Goal: Information Seeking & Learning: Learn about a topic

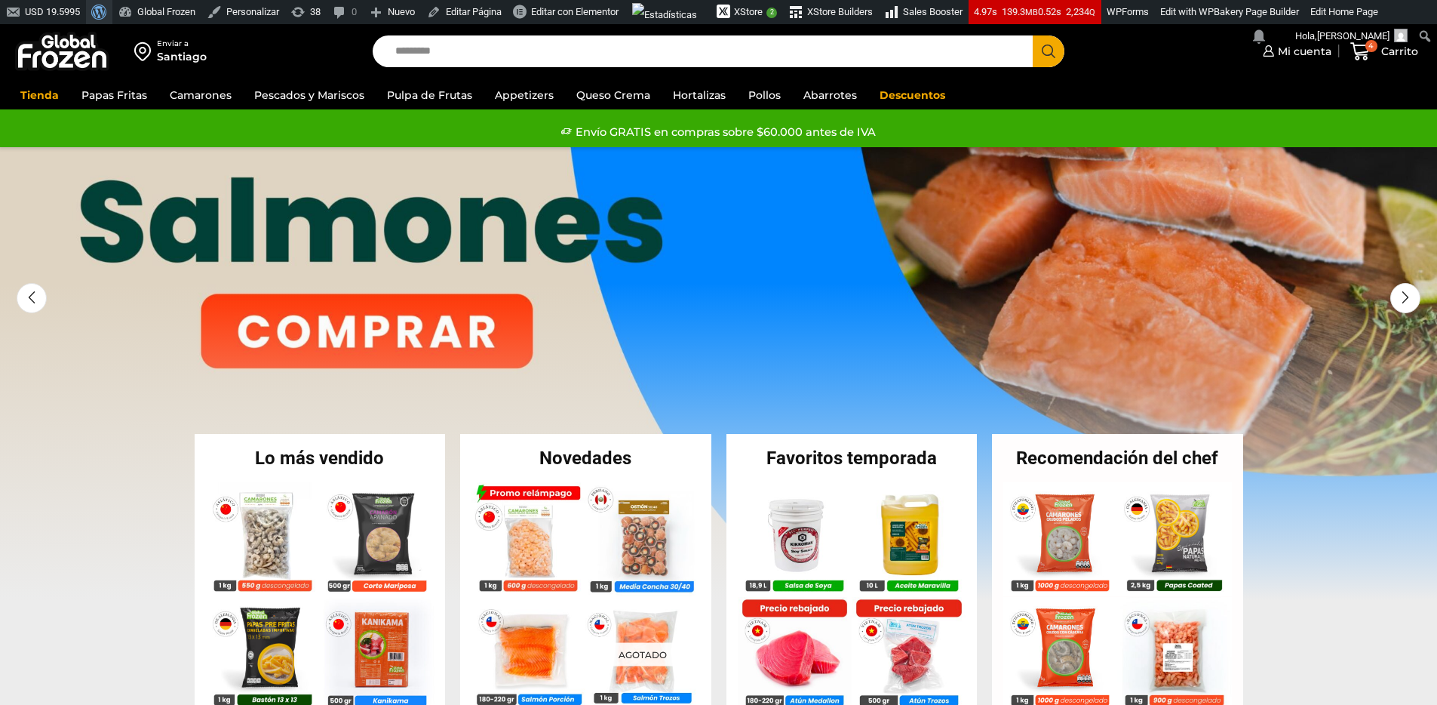
click at [94, 9] on link "Acerca de WordPress" at bounding box center [99, 12] width 26 height 24
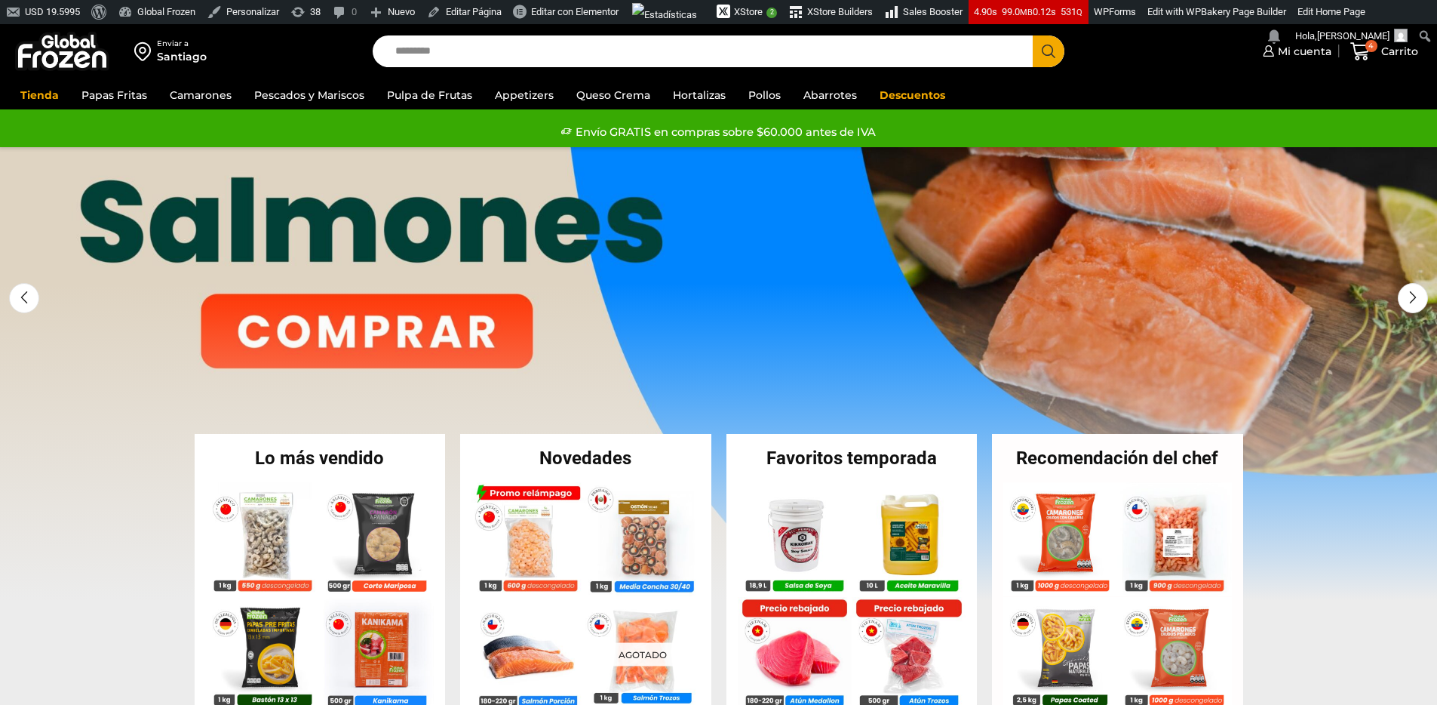
click at [433, 315] on link "1 / 3" at bounding box center [718, 373] width 1437 height 453
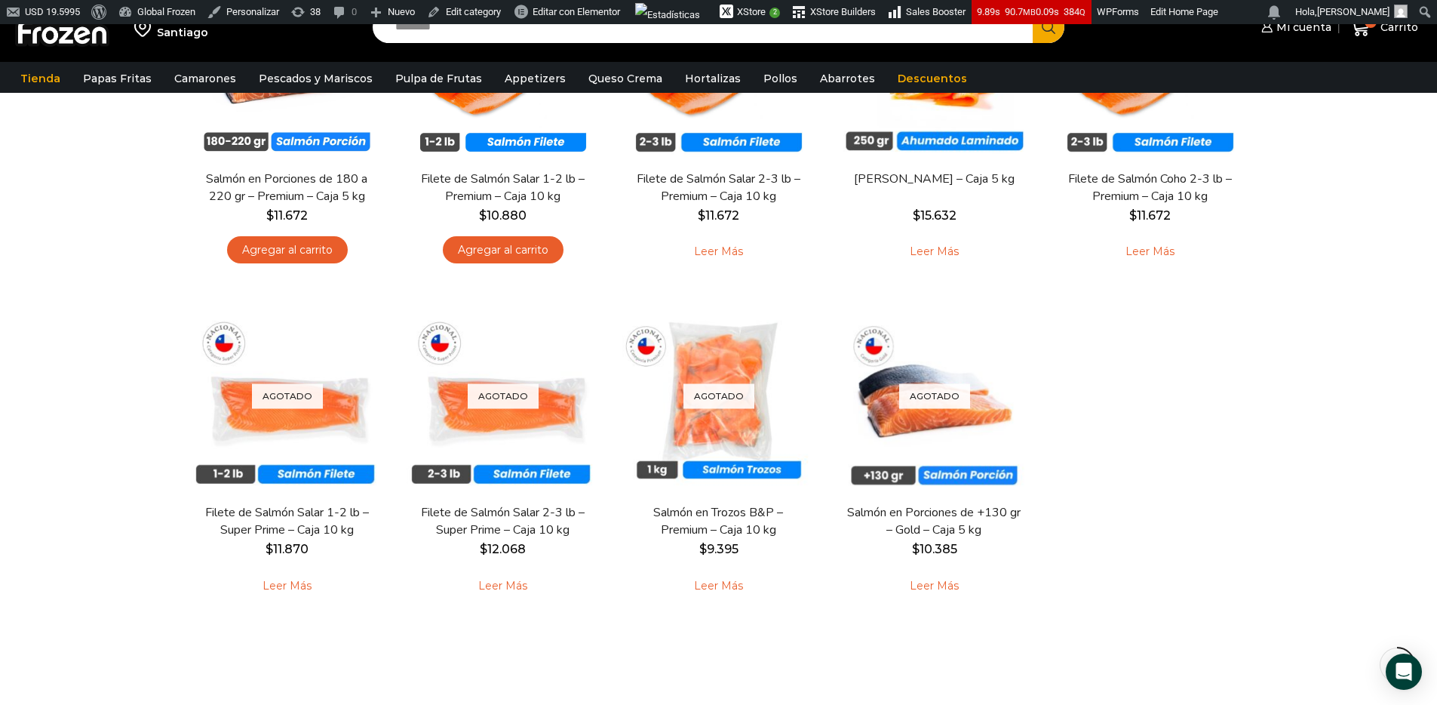
scroll to position [291, 0]
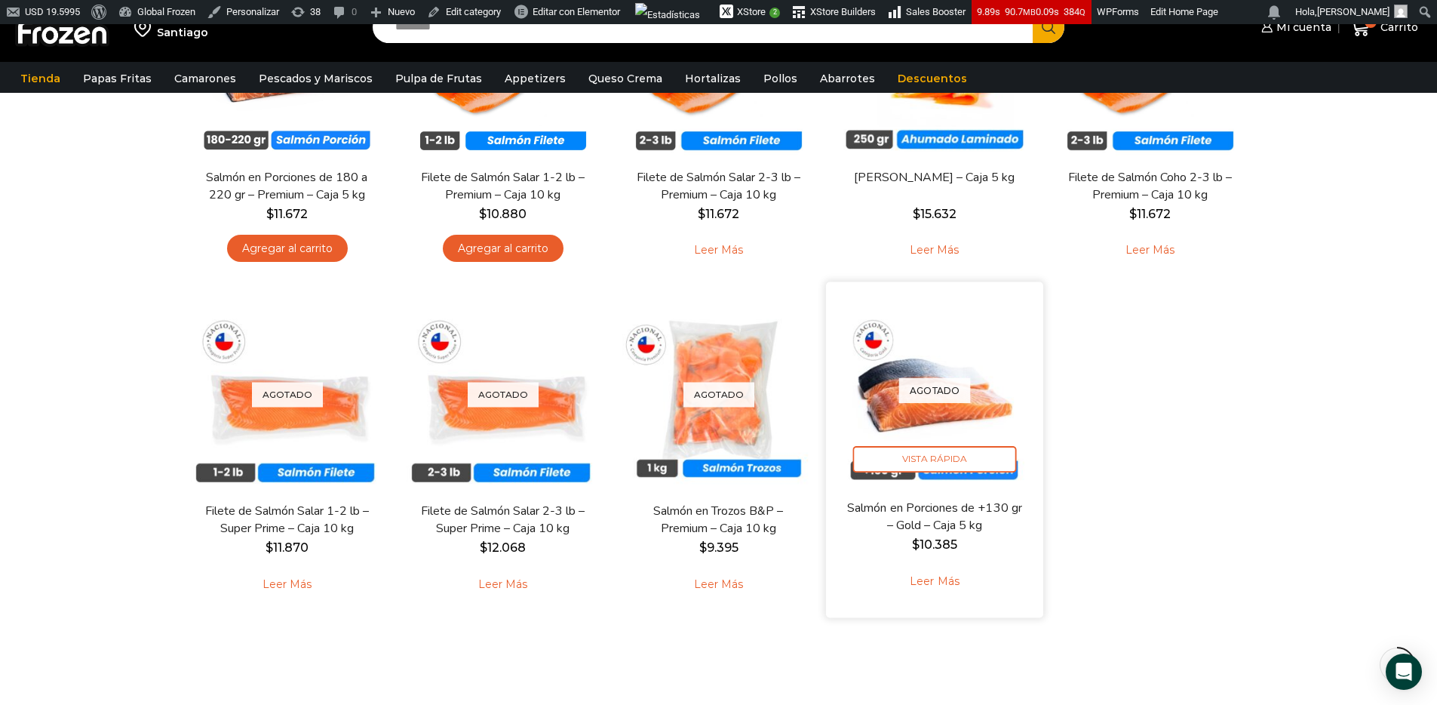
click at [942, 580] on link "Leer más" at bounding box center [934, 581] width 96 height 32
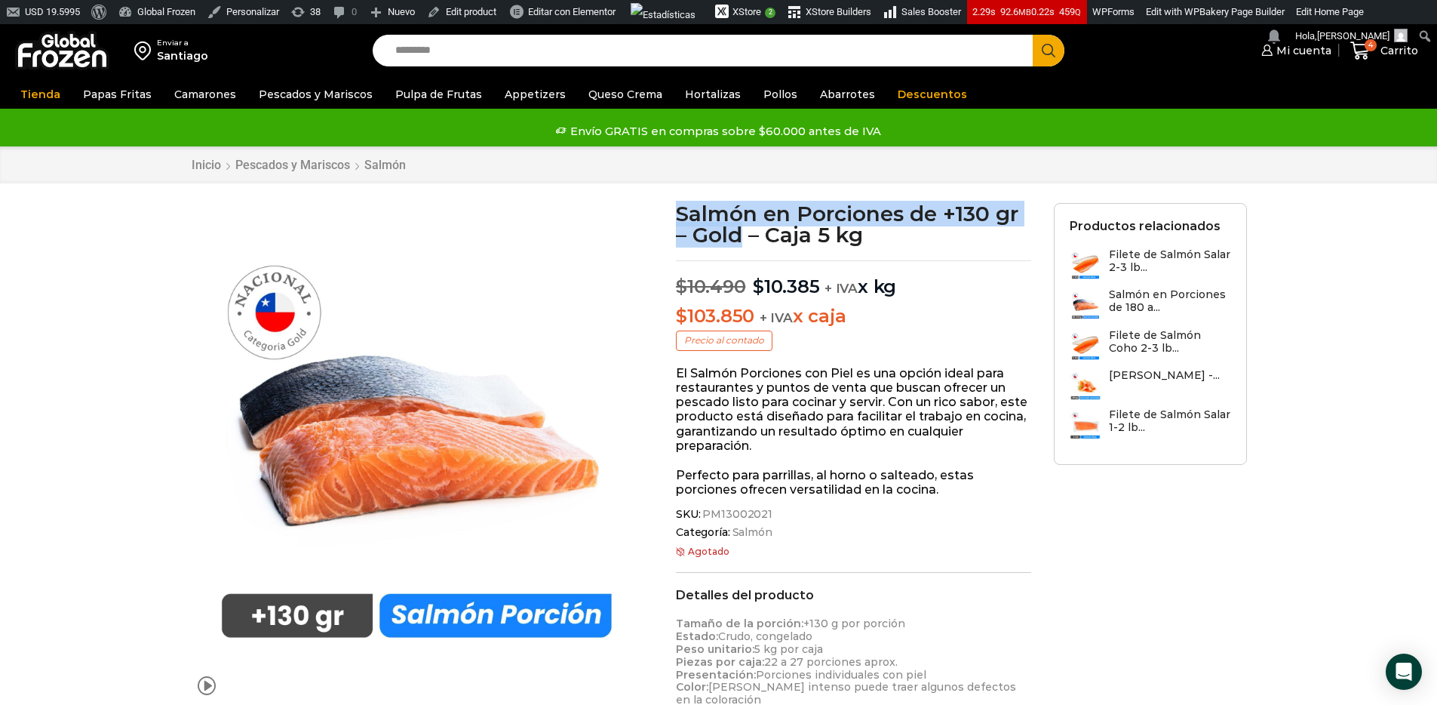
drag, startPoint x: 682, startPoint y: 213, endPoint x: 742, endPoint y: 240, distance: 65.2
click at [742, 240] on h1 "Salmón en Porciones de +130 gr – Gold – Caja 5 kg" at bounding box center [853, 224] width 355 height 42
copy h1 "Salmón en Porciones de +130 gr – Gold"
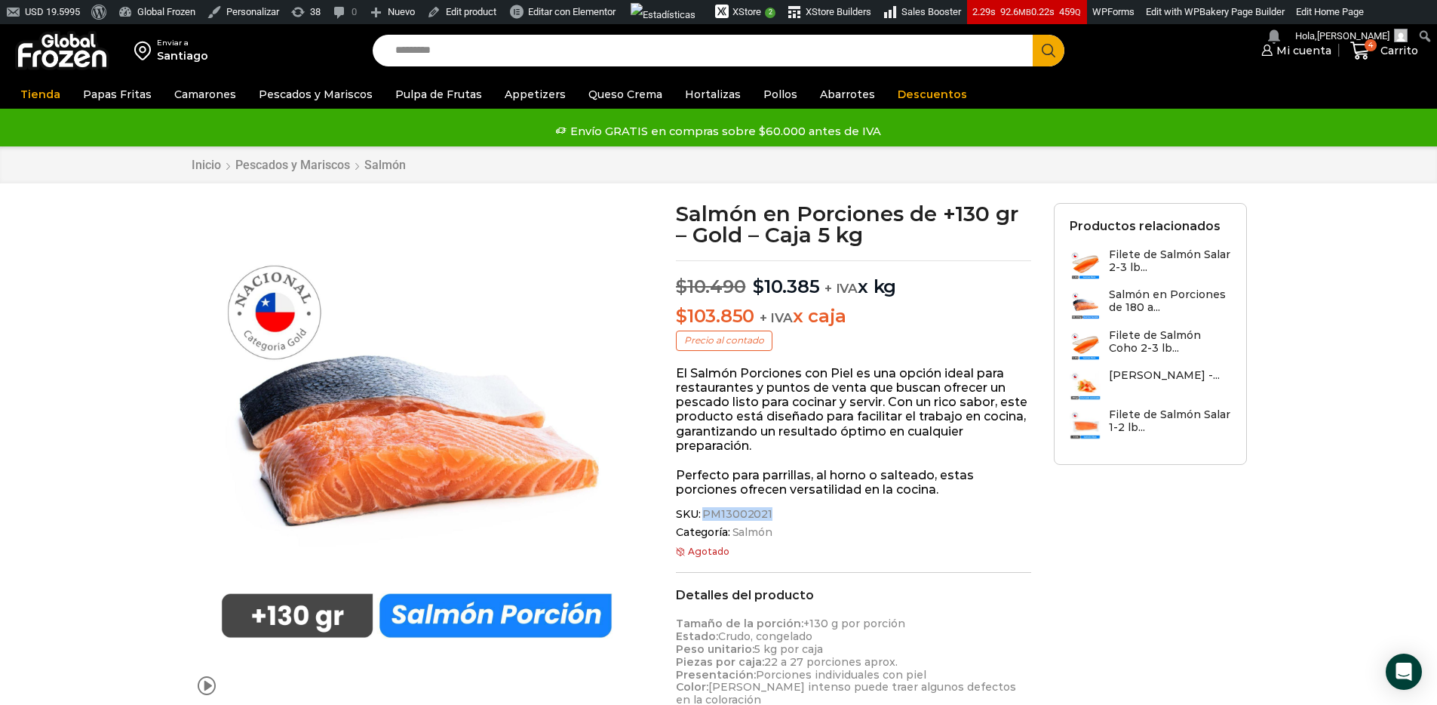
drag, startPoint x: 704, startPoint y: 513, endPoint x: 780, endPoint y: 523, distance: 76.8
click at [780, 523] on div "SKU: PM13002021 Categoría: Salmón" at bounding box center [853, 523] width 355 height 31
copy span "PM13002021"
click at [72, 55] on img at bounding box center [62, 50] width 94 height 39
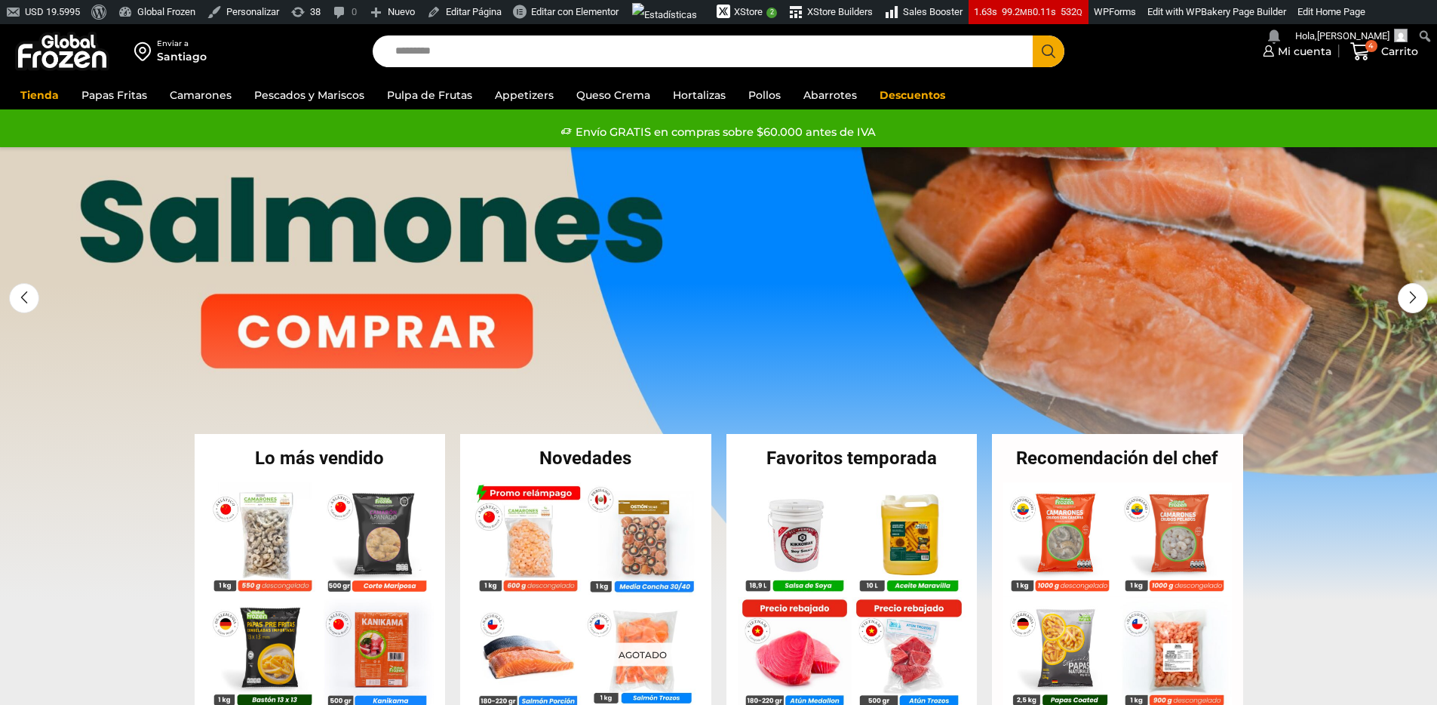
click at [487, 327] on link "1 / 3" at bounding box center [718, 373] width 1437 height 453
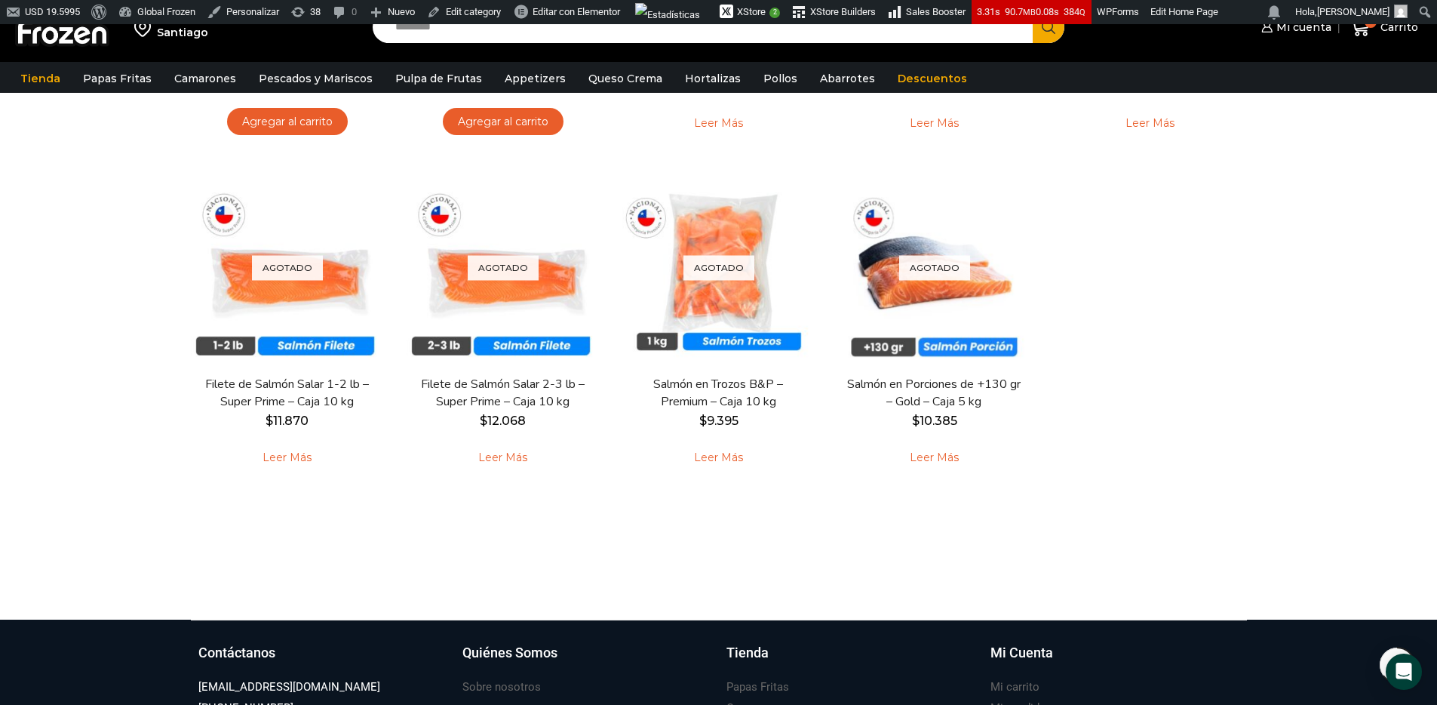
scroll to position [400, 0]
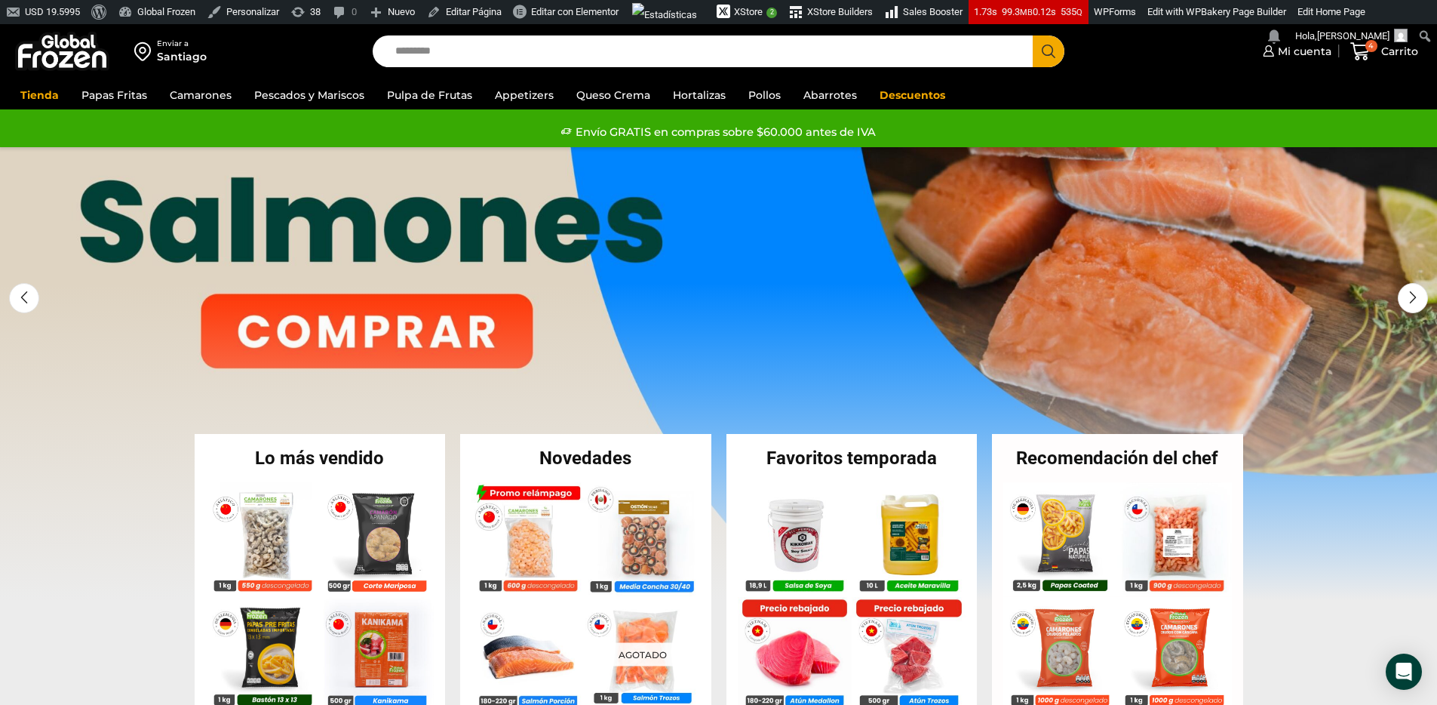
click at [364, 307] on link "1 / 3" at bounding box center [718, 373] width 1437 height 453
